Goal: Information Seeking & Learning: Learn about a topic

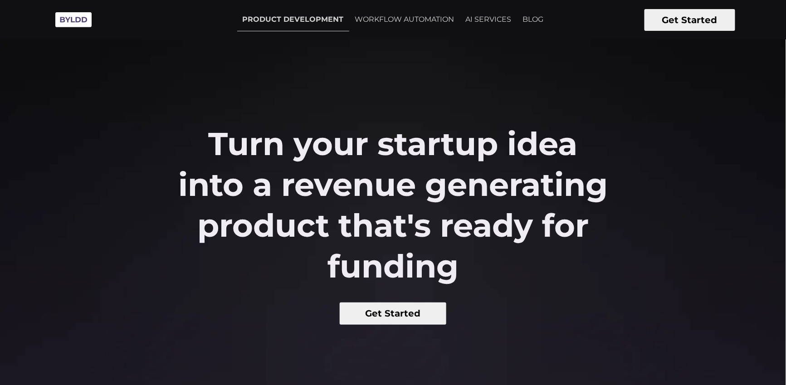
click at [433, 316] on button "Get Started" at bounding box center [393, 314] width 107 height 22
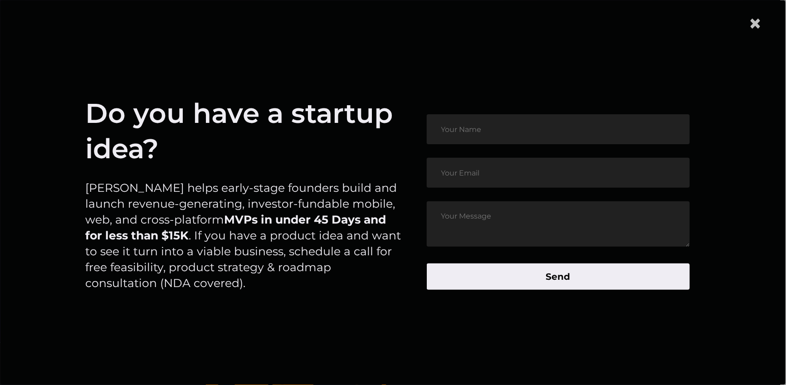
click at [763, 27] on span "×" at bounding box center [756, 24] width 14 height 28
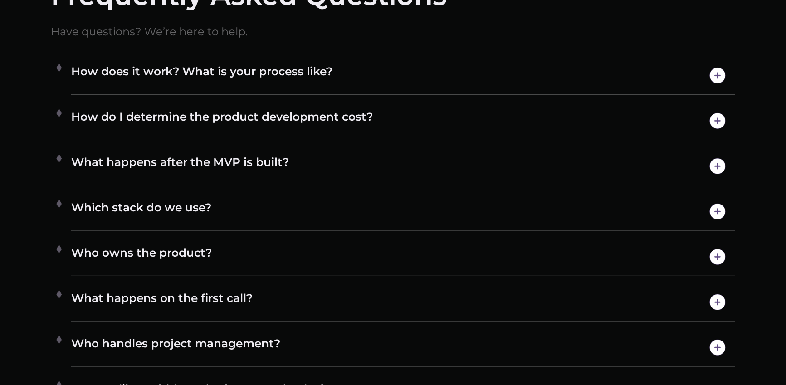
scroll to position [4947, 0]
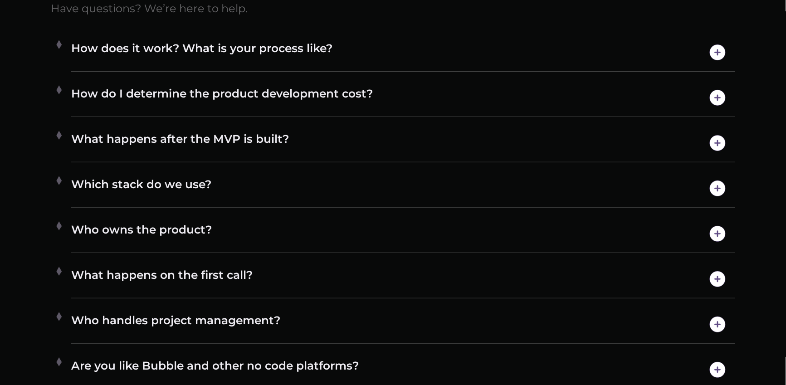
click at [346, 64] on h4 "How does it work? What is your process like?" at bounding box center [403, 52] width 664 height 23
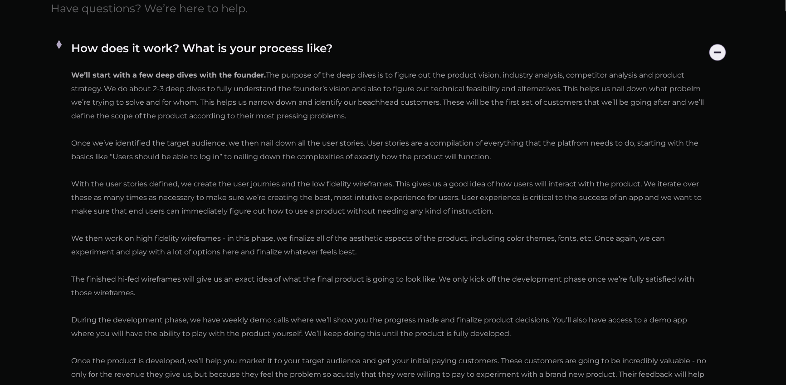
click at [348, 64] on h4 "How does it work? What is your process like?" at bounding box center [403, 52] width 664 height 23
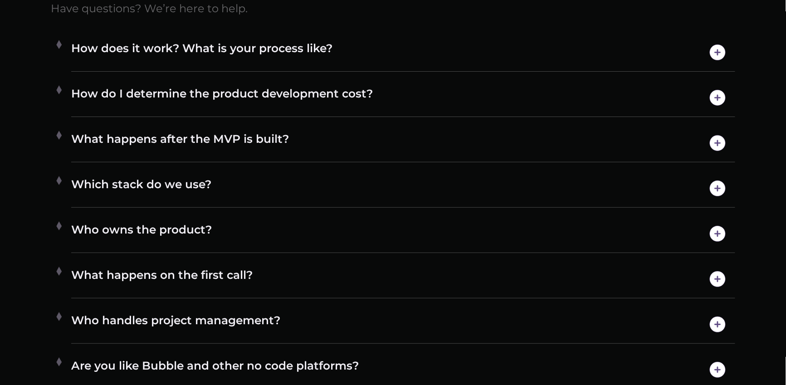
click at [302, 152] on h4 "What happens after the MVP is built?" at bounding box center [403, 143] width 664 height 23
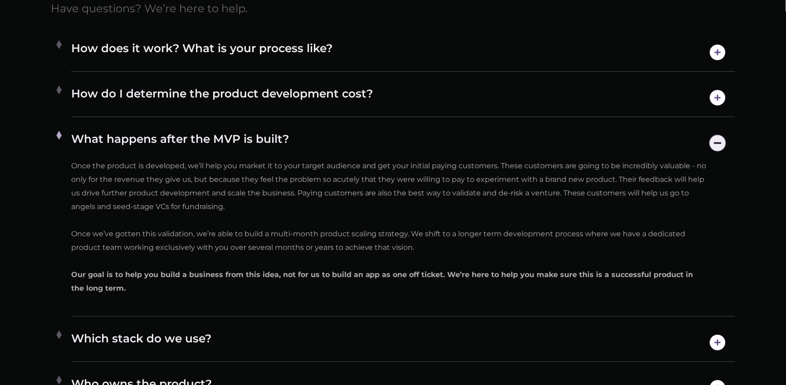
click at [302, 152] on h4 "What happens after the MVP is built?" at bounding box center [403, 143] width 664 height 23
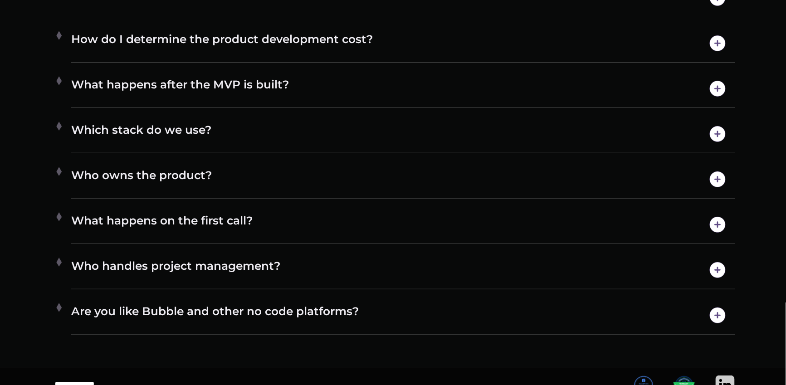
scroll to position [5003, 0]
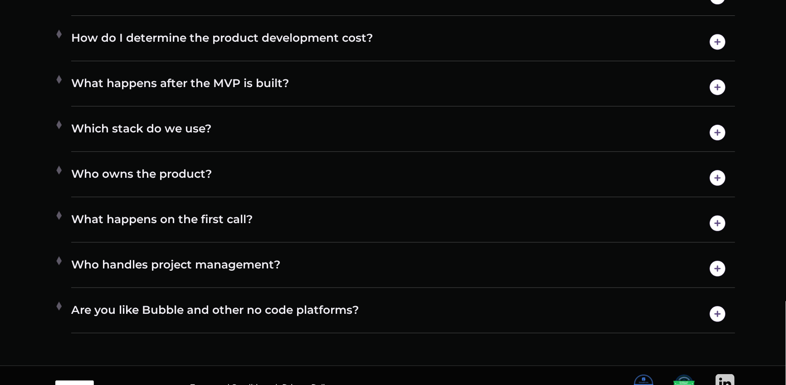
click at [298, 184] on h4 "Who owns the product?" at bounding box center [403, 178] width 664 height 23
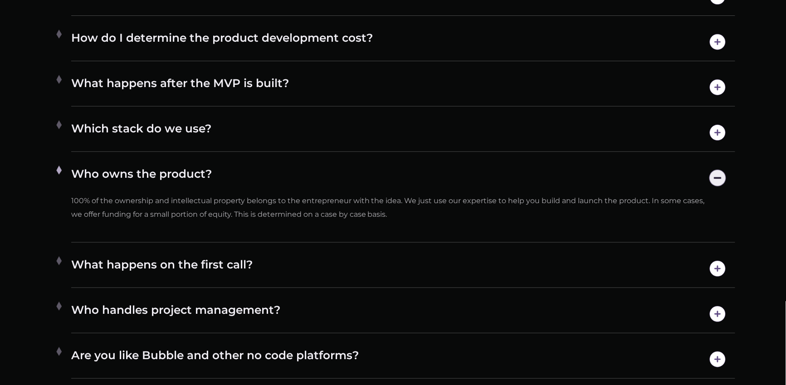
click at [297, 183] on h4 "Who owns the product?" at bounding box center [403, 178] width 664 height 23
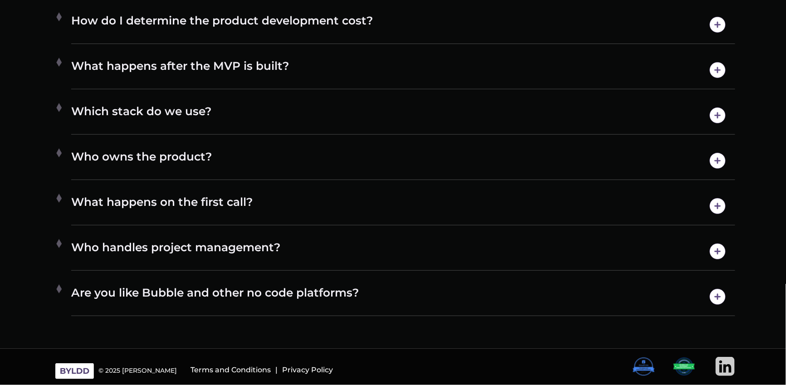
scroll to position [5030, 0]
click at [295, 249] on h4 "Who handles project management?" at bounding box center [403, 251] width 664 height 23
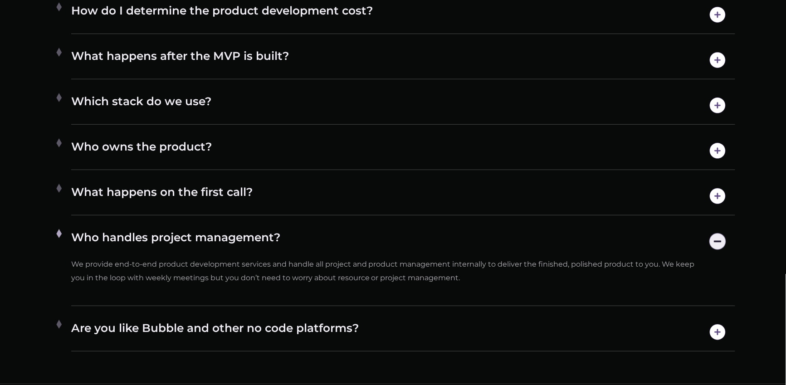
click at [295, 248] on h4 "Who handles project management?" at bounding box center [403, 241] width 664 height 23
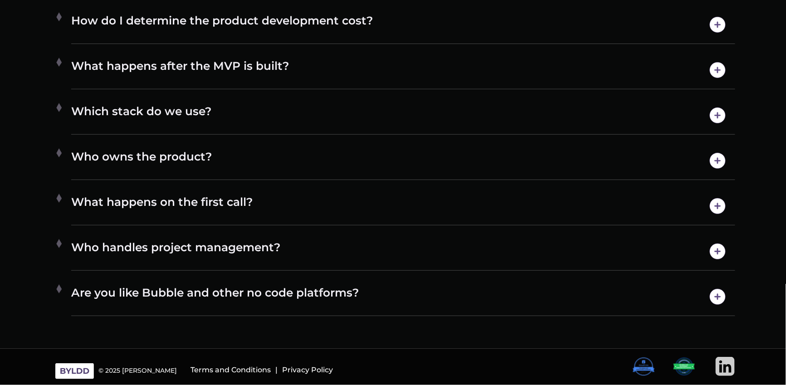
click at [301, 304] on h4 "Are you like Bubble and other no code platforms?" at bounding box center [403, 296] width 664 height 23
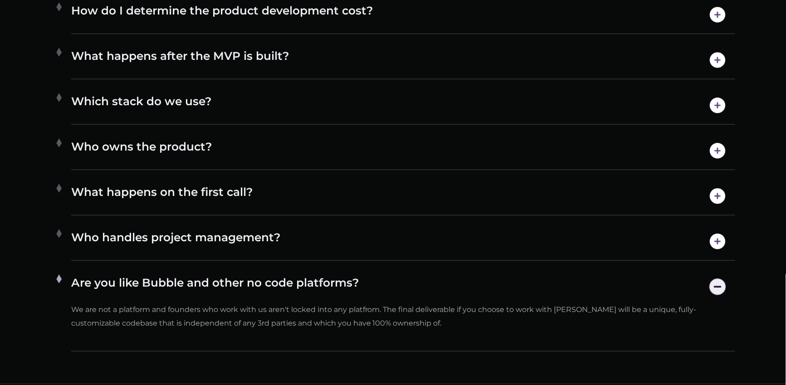
click at [301, 298] on h4 "Are you like Bubble and other no code platforms?" at bounding box center [403, 286] width 664 height 23
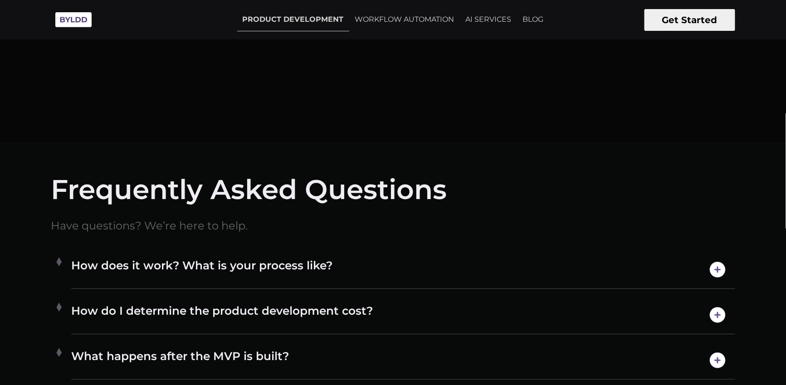
scroll to position [4723, 0]
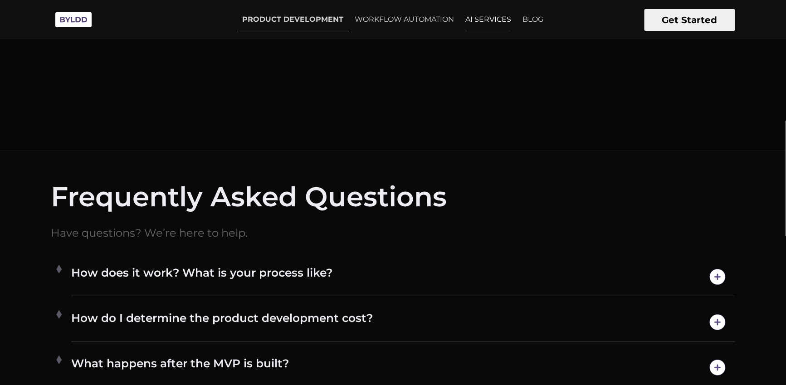
click at [478, 19] on link "AI SERVICES" at bounding box center [489, 19] width 57 height 23
